Goal: Task Accomplishment & Management: Use online tool/utility

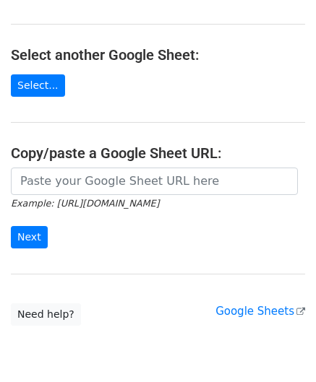
scroll to position [144, 0]
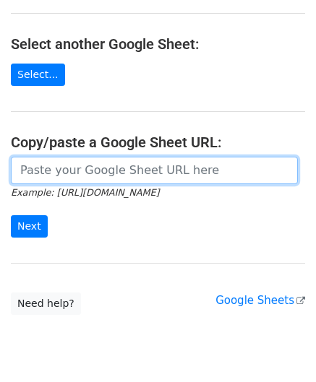
click at [37, 168] on input "url" at bounding box center [154, 170] width 287 height 27
paste input "[URL][DOMAIN_NAME]"
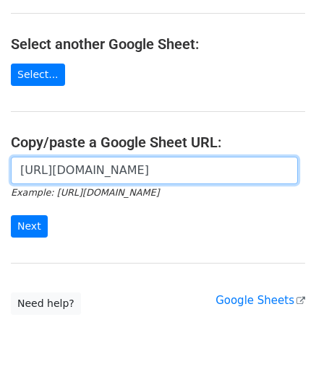
scroll to position [0, 321]
type input "[URL][DOMAIN_NAME]"
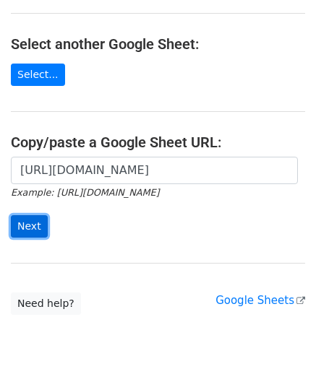
click at [32, 224] on input "Next" at bounding box center [29, 226] width 37 height 22
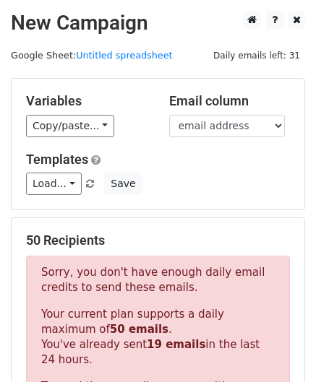
scroll to position [487, 0]
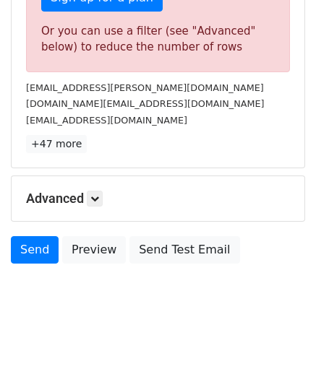
click at [105, 192] on h5 "Advanced" at bounding box center [158, 199] width 264 height 16
click at [93, 197] on icon at bounding box center [94, 198] width 9 height 9
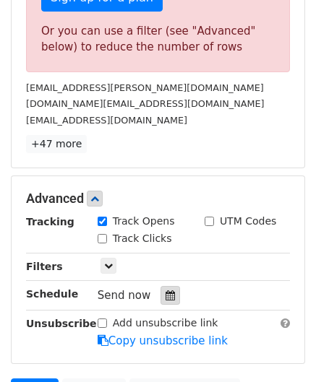
click at [168, 286] on div at bounding box center [169, 295] width 19 height 19
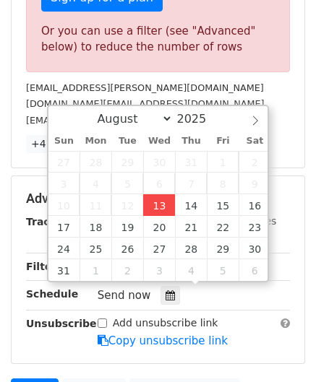
type input "[DATE] 12:00"
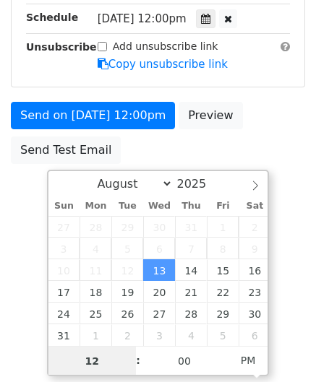
scroll to position [393, 0]
paste input "6"
type input "6"
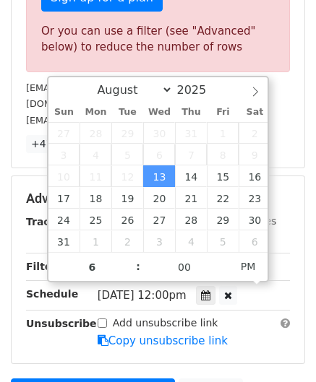
type input "[DATE] 18:00"
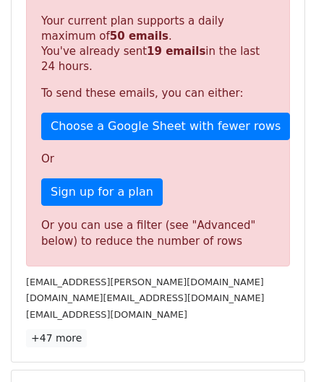
scroll to position [588, 0]
